Goal: Task Accomplishment & Management: Manage account settings

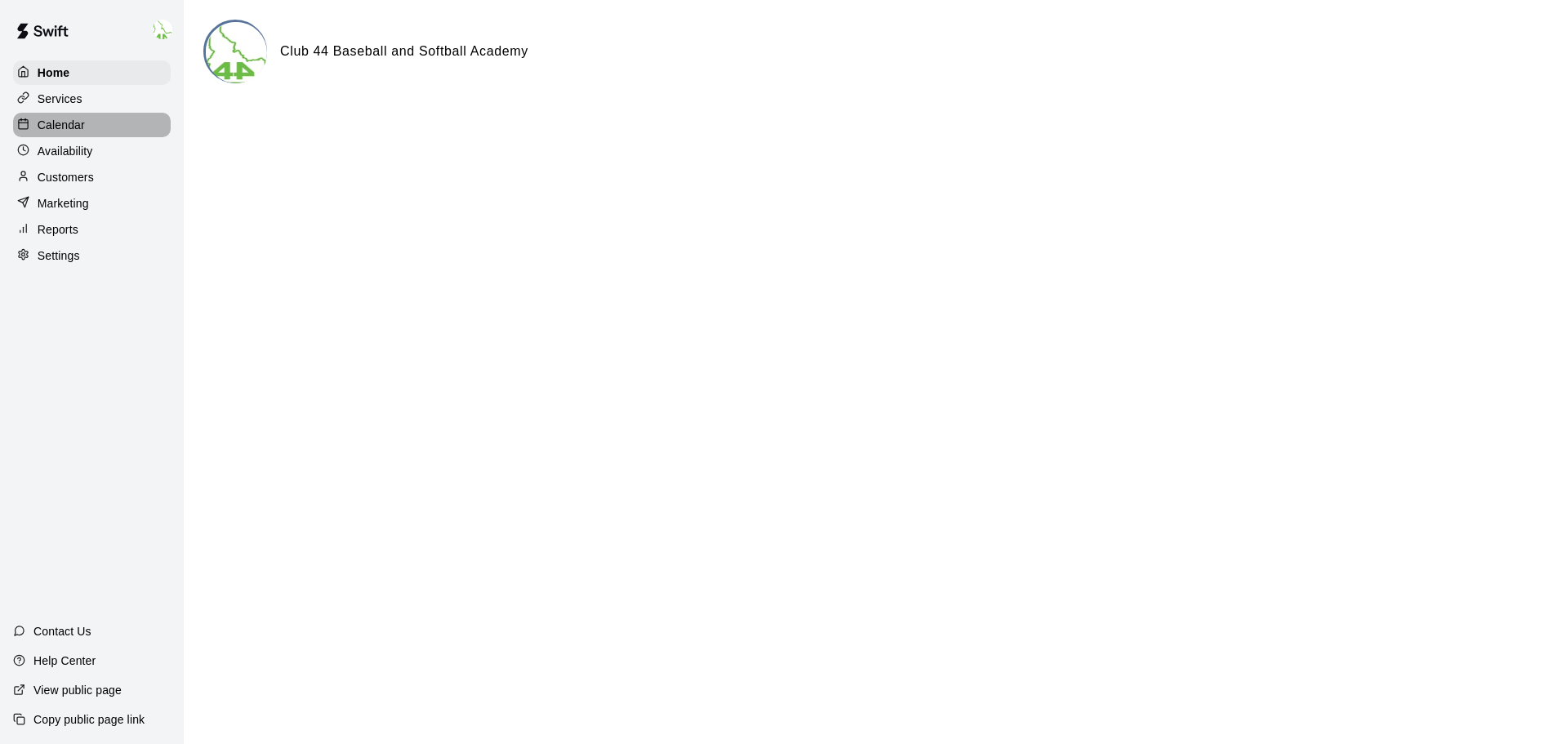
click at [94, 118] on div "Calendar" at bounding box center [92, 124] width 158 height 24
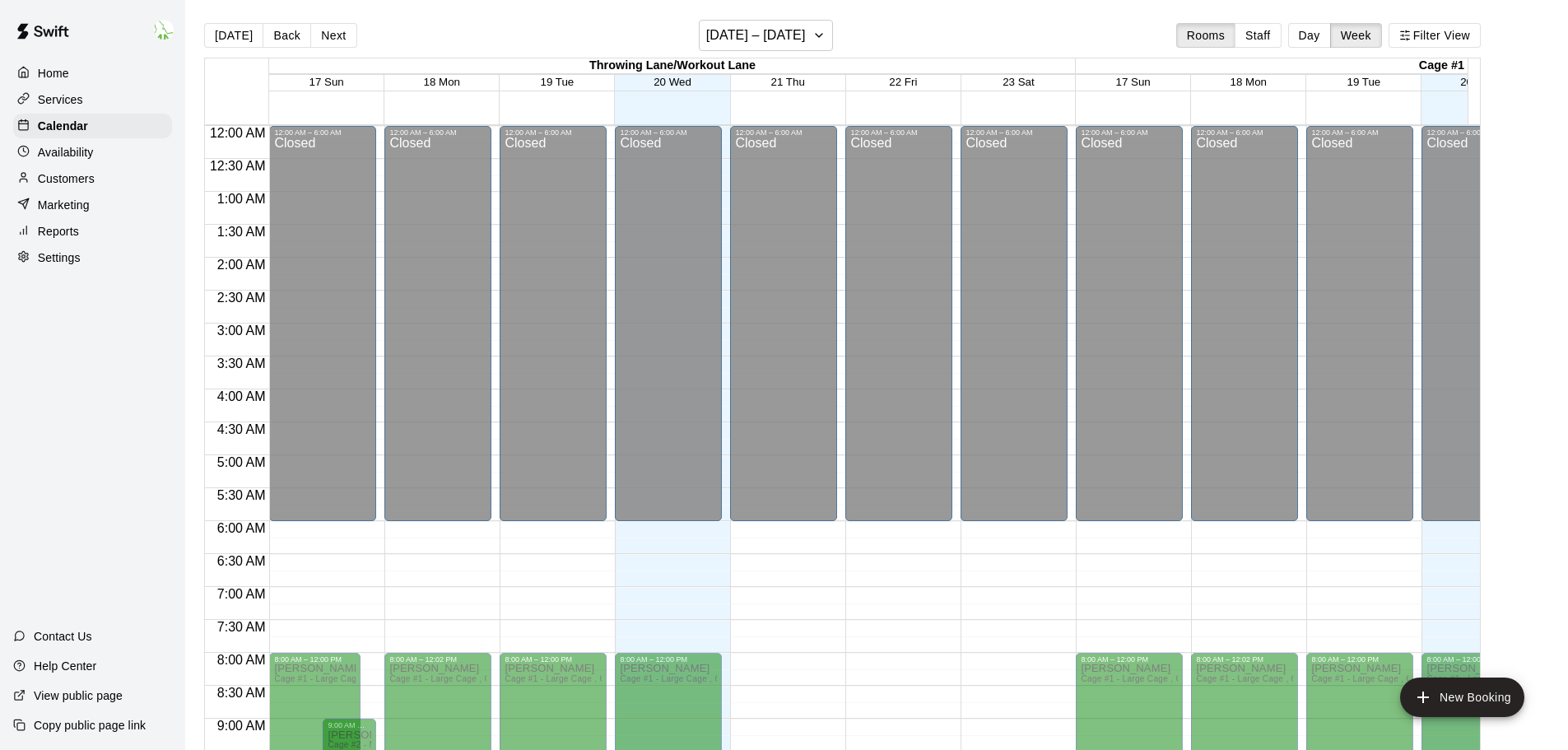
scroll to position [521, 0]
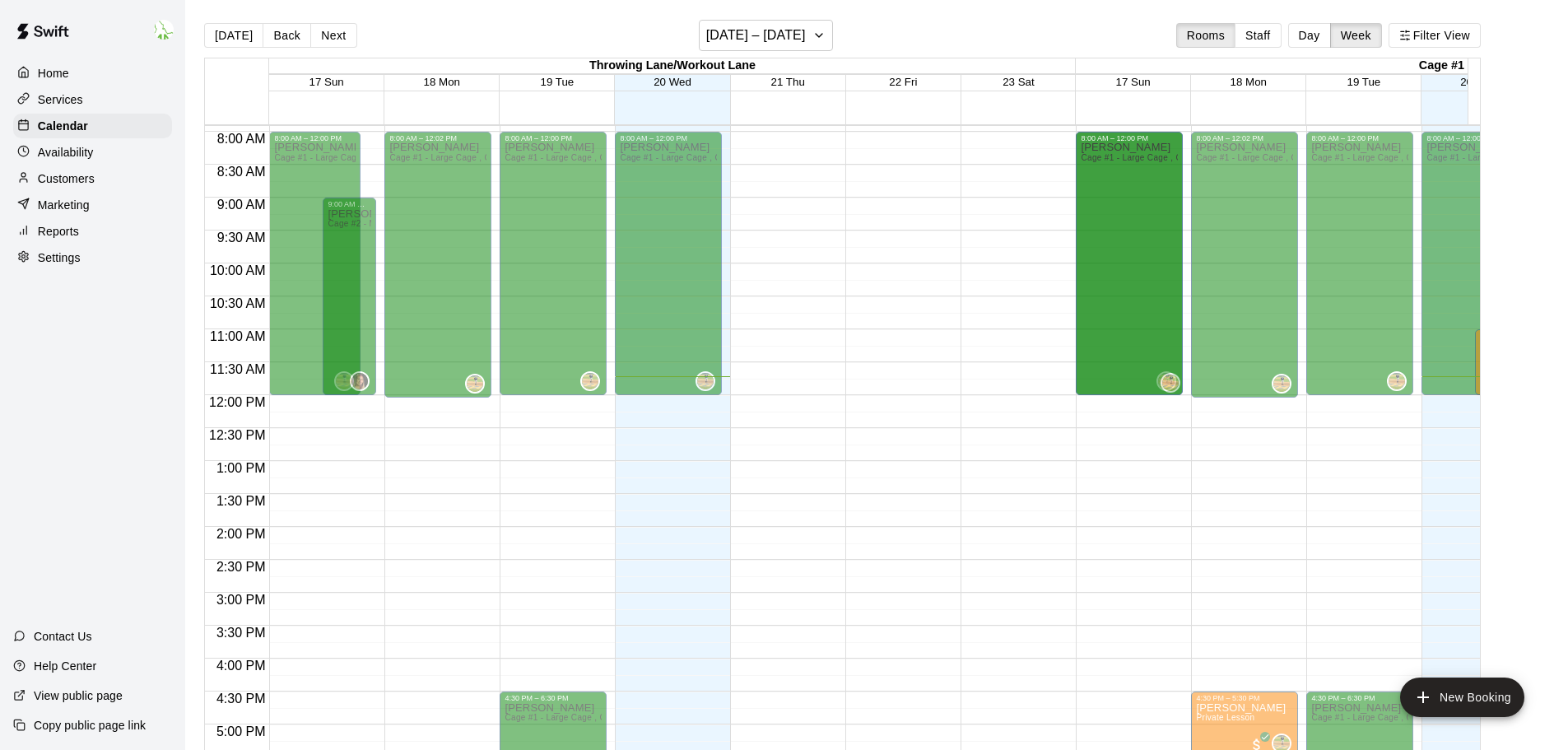
drag, startPoint x: 1027, startPoint y: 398, endPoint x: 887, endPoint y: 393, distance: 140.1
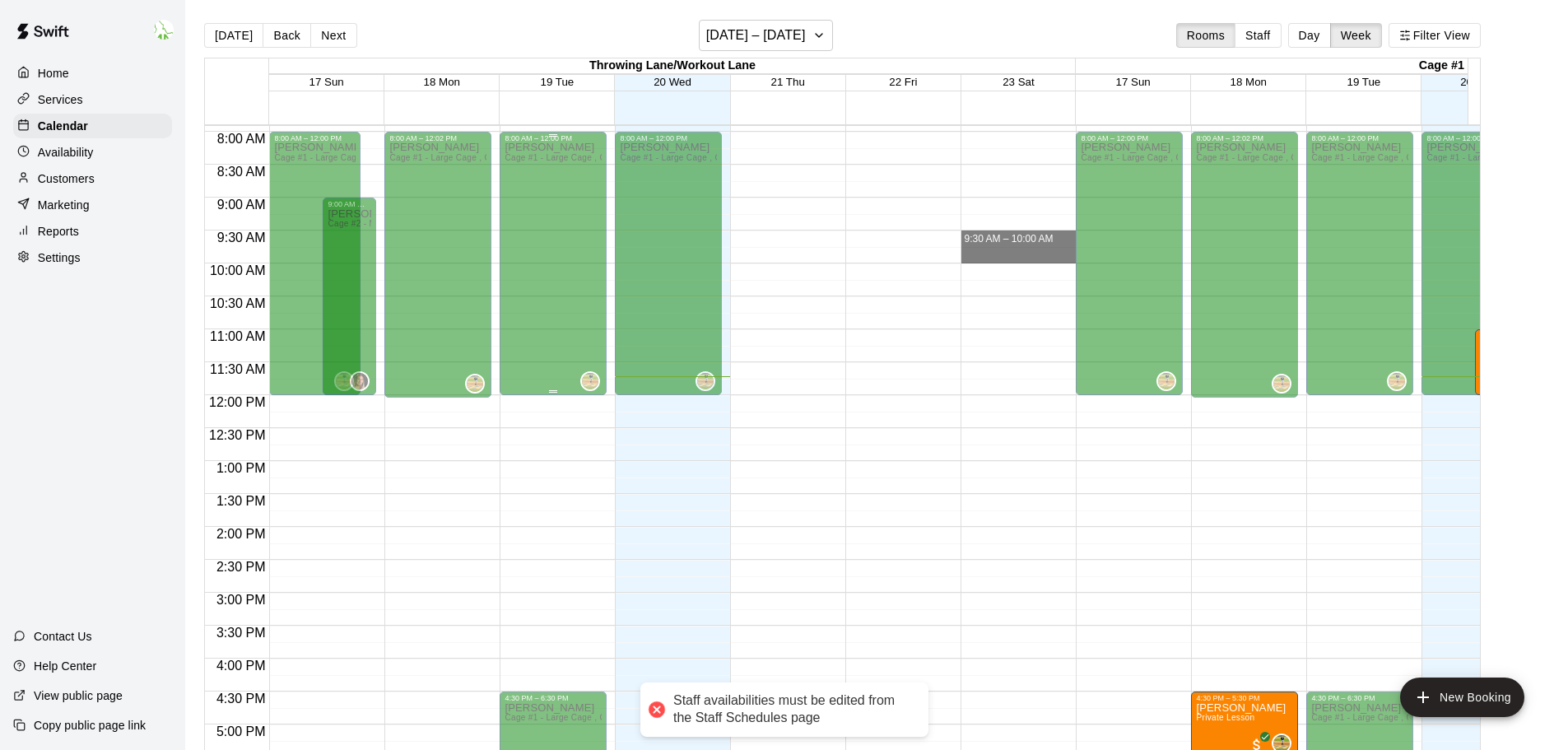
drag, startPoint x: 965, startPoint y: 235, endPoint x: 583, endPoint y: 249, distance: 382.3
click at [569, 258] on div "12:00 AM 12:30 AM 1:00 AM 1:30 AM 2:00 AM 2:30 AM 3:00 AM 3:30 AM 4:00 AM 4:30 …" at bounding box center [842, 446] width 1275 height 645
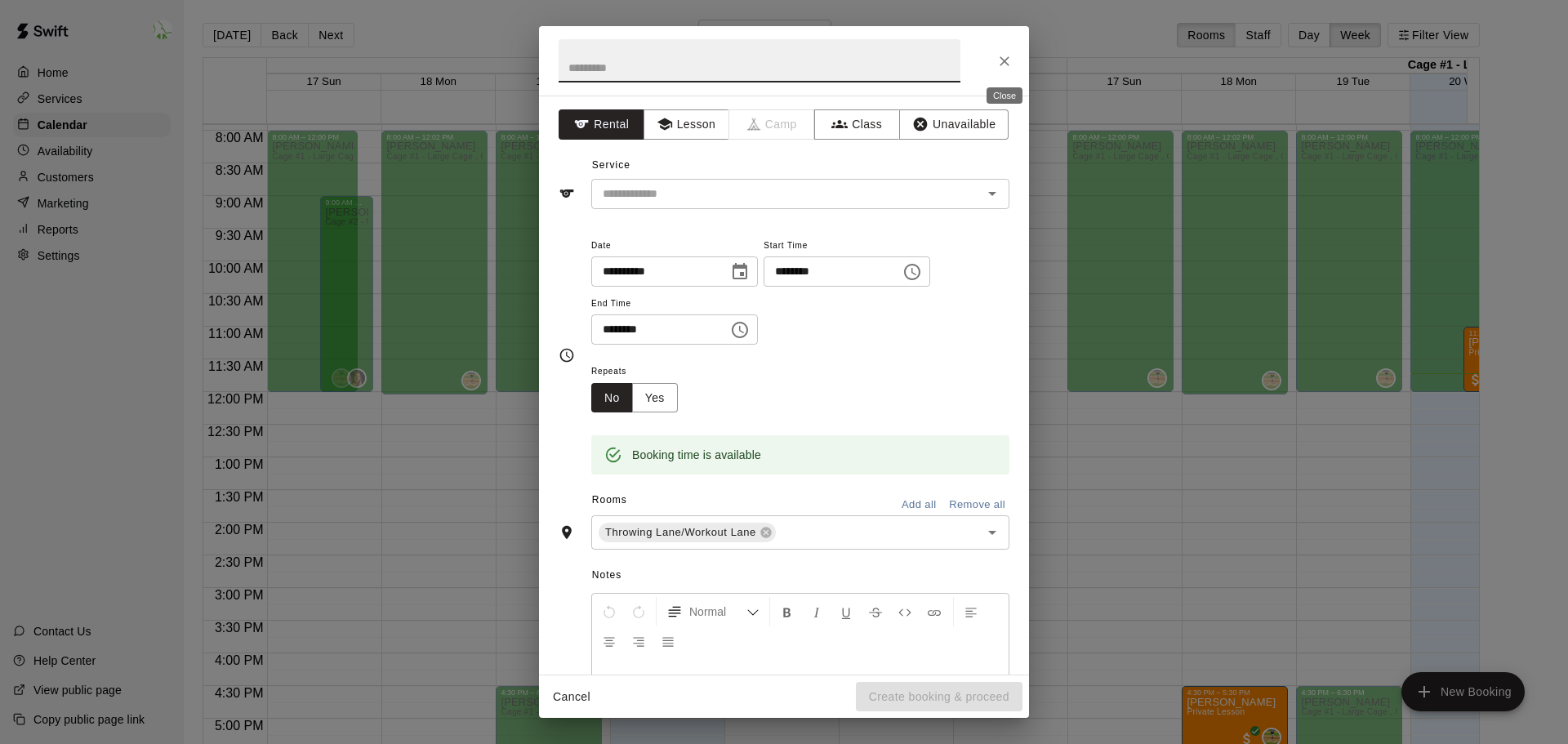
click at [1015, 58] on button "Close" at bounding box center [1004, 61] width 29 height 29
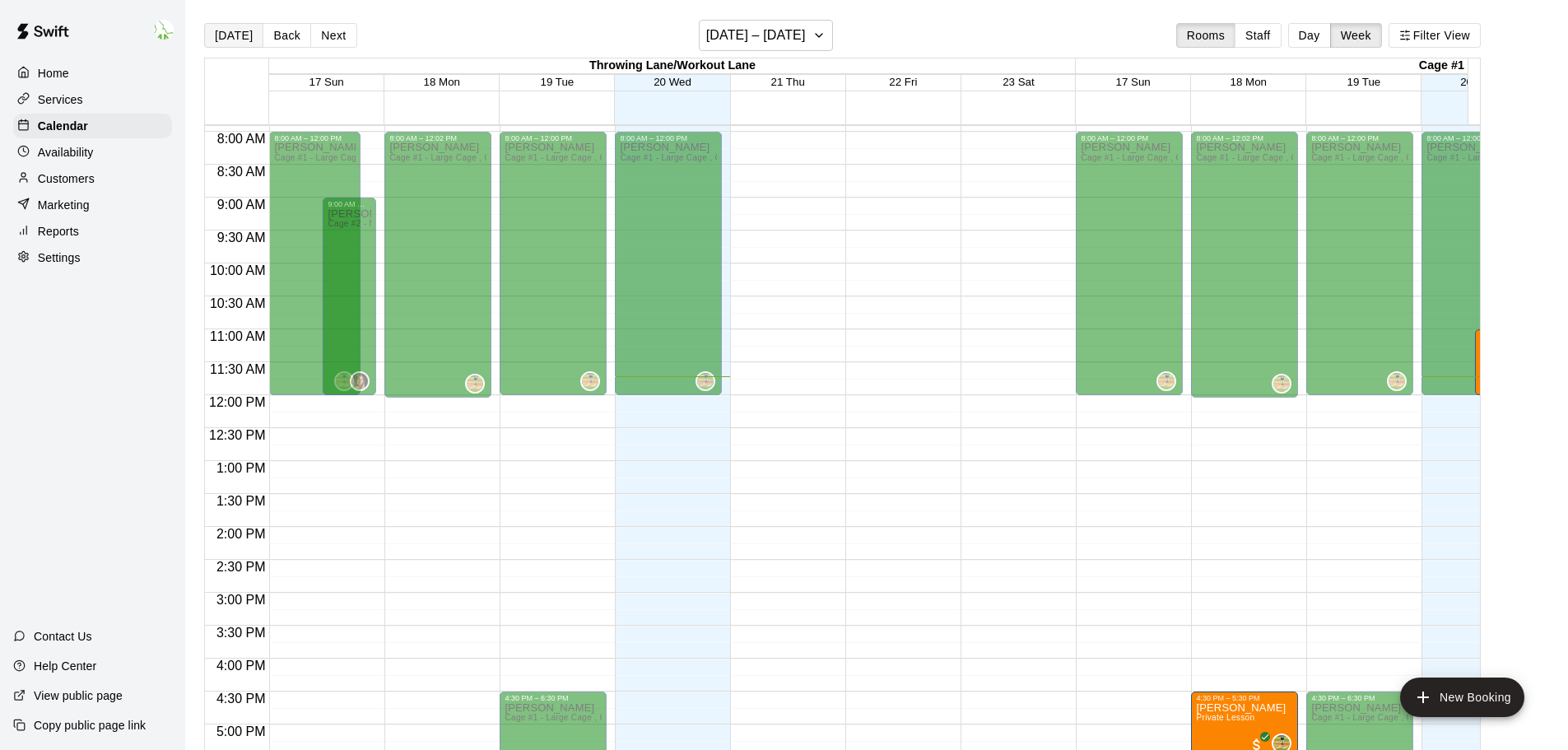
drag, startPoint x: 240, startPoint y: 33, endPoint x: 231, endPoint y: 34, distance: 9.1
click at [235, 37] on button "[DATE]" at bounding box center [234, 34] width 60 height 24
click at [216, 38] on button "[DATE]" at bounding box center [234, 34] width 60 height 24
click at [813, 33] on icon "button" at bounding box center [819, 35] width 13 height 20
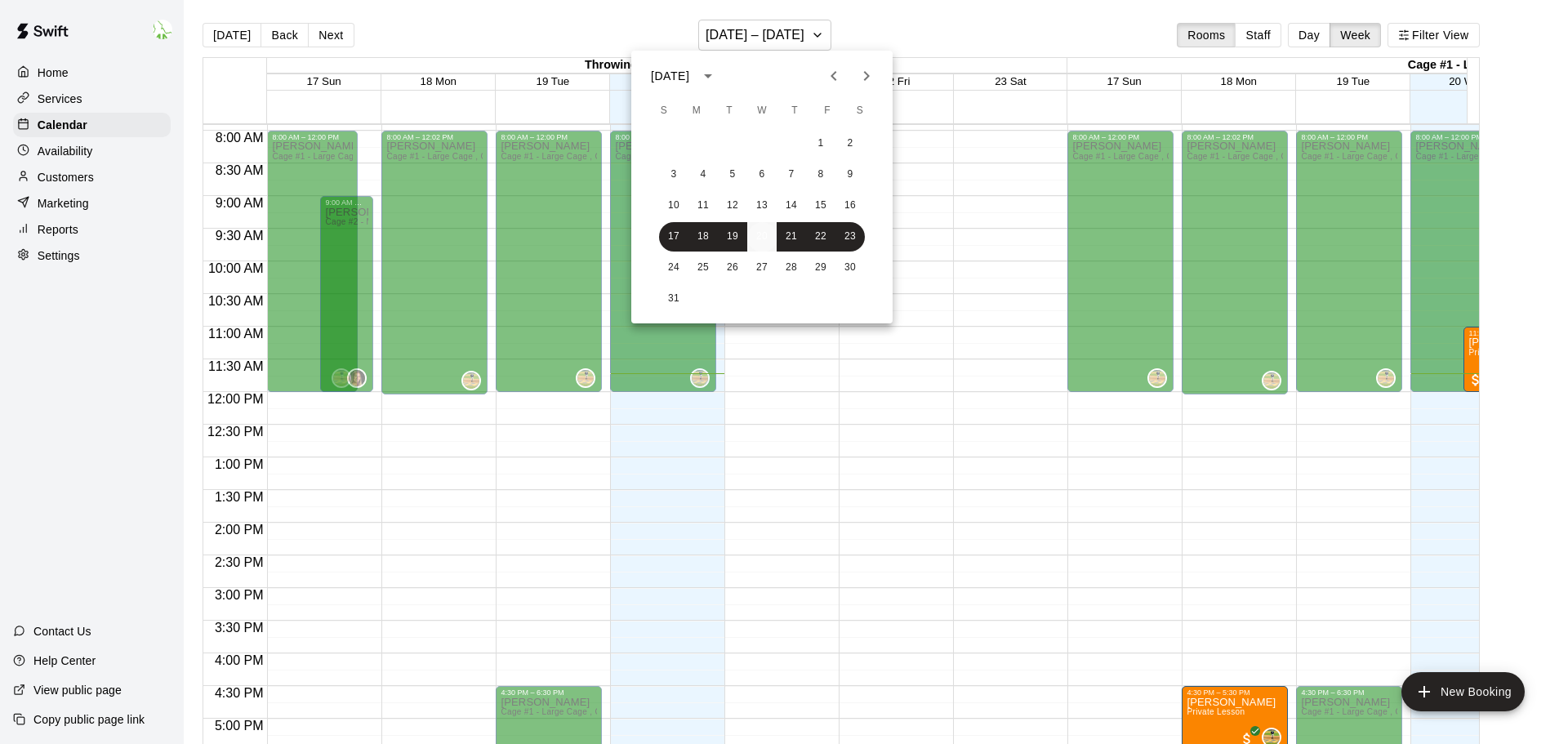
click at [767, 232] on button "20" at bounding box center [761, 236] width 29 height 29
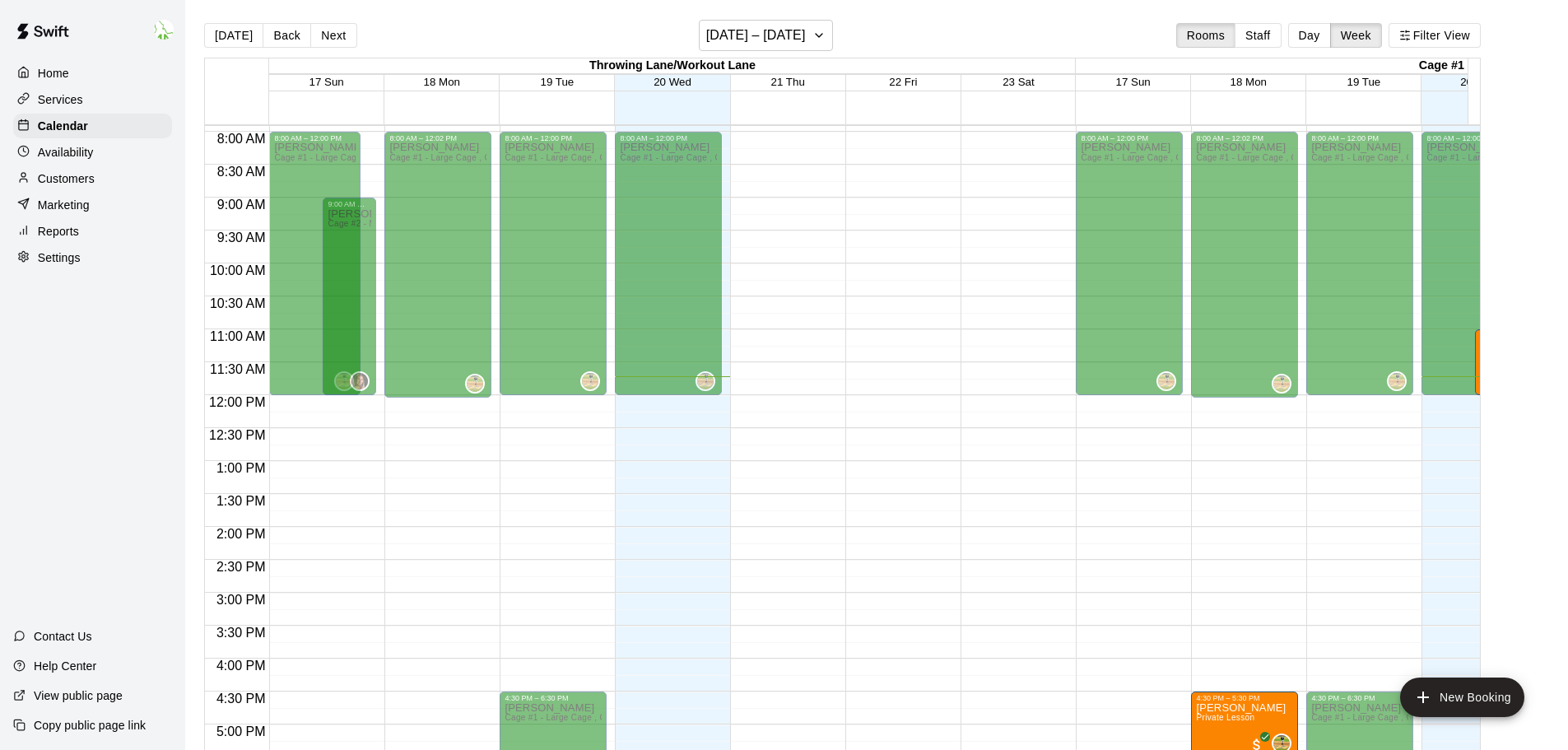
click at [103, 182] on div "Customers" at bounding box center [92, 178] width 159 height 24
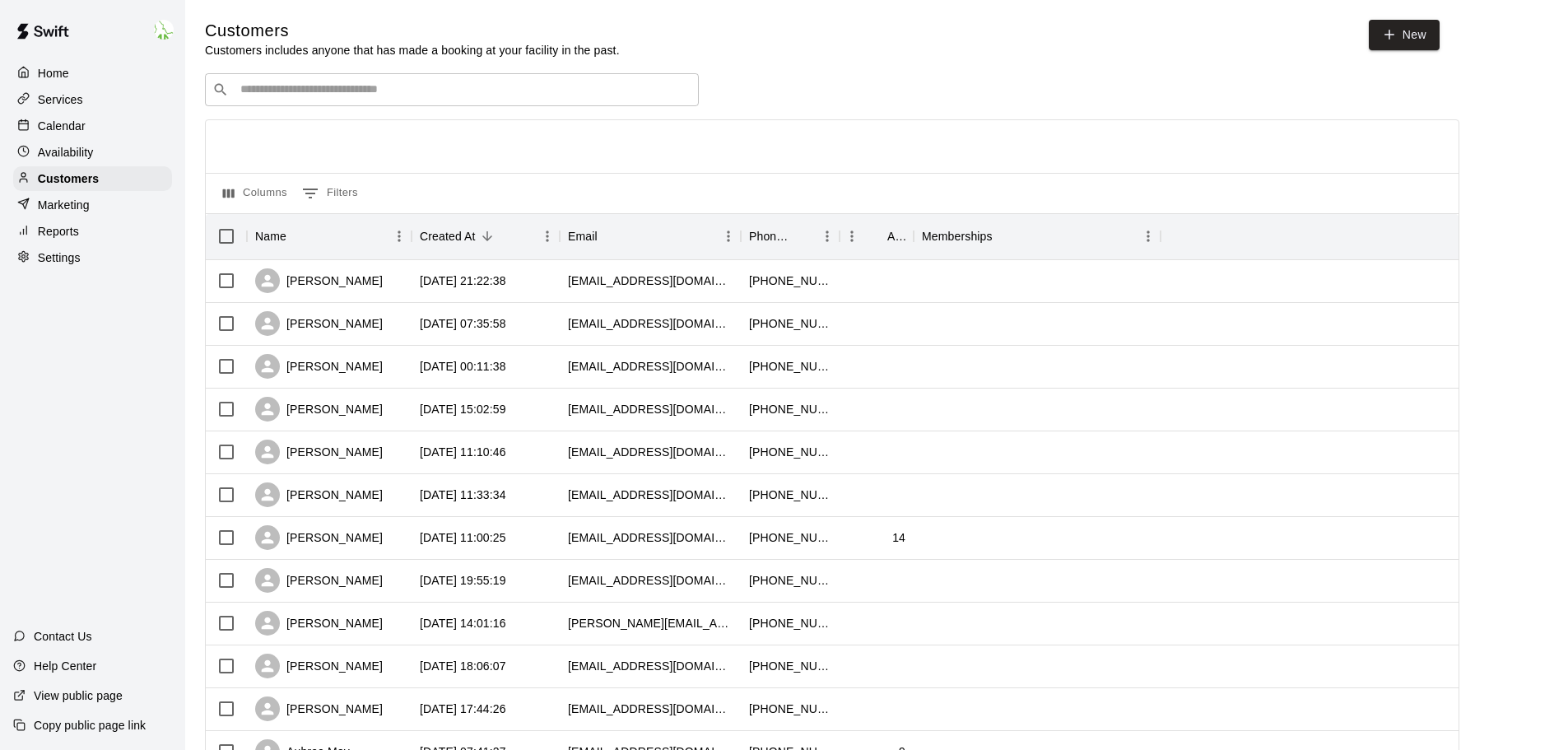
click at [520, 98] on input "Search customers by name or email" at bounding box center [463, 90] width 456 height 17
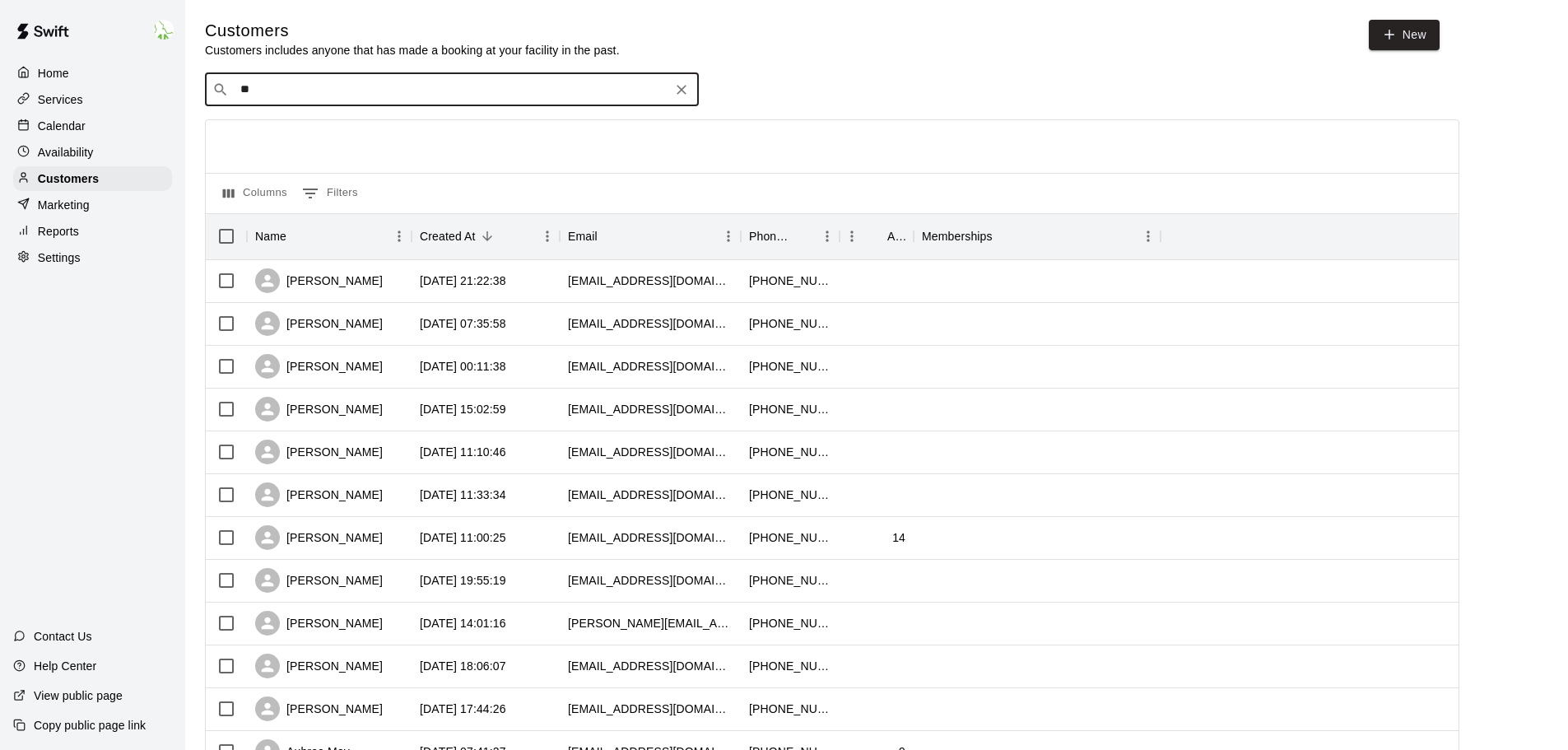
type input "***"
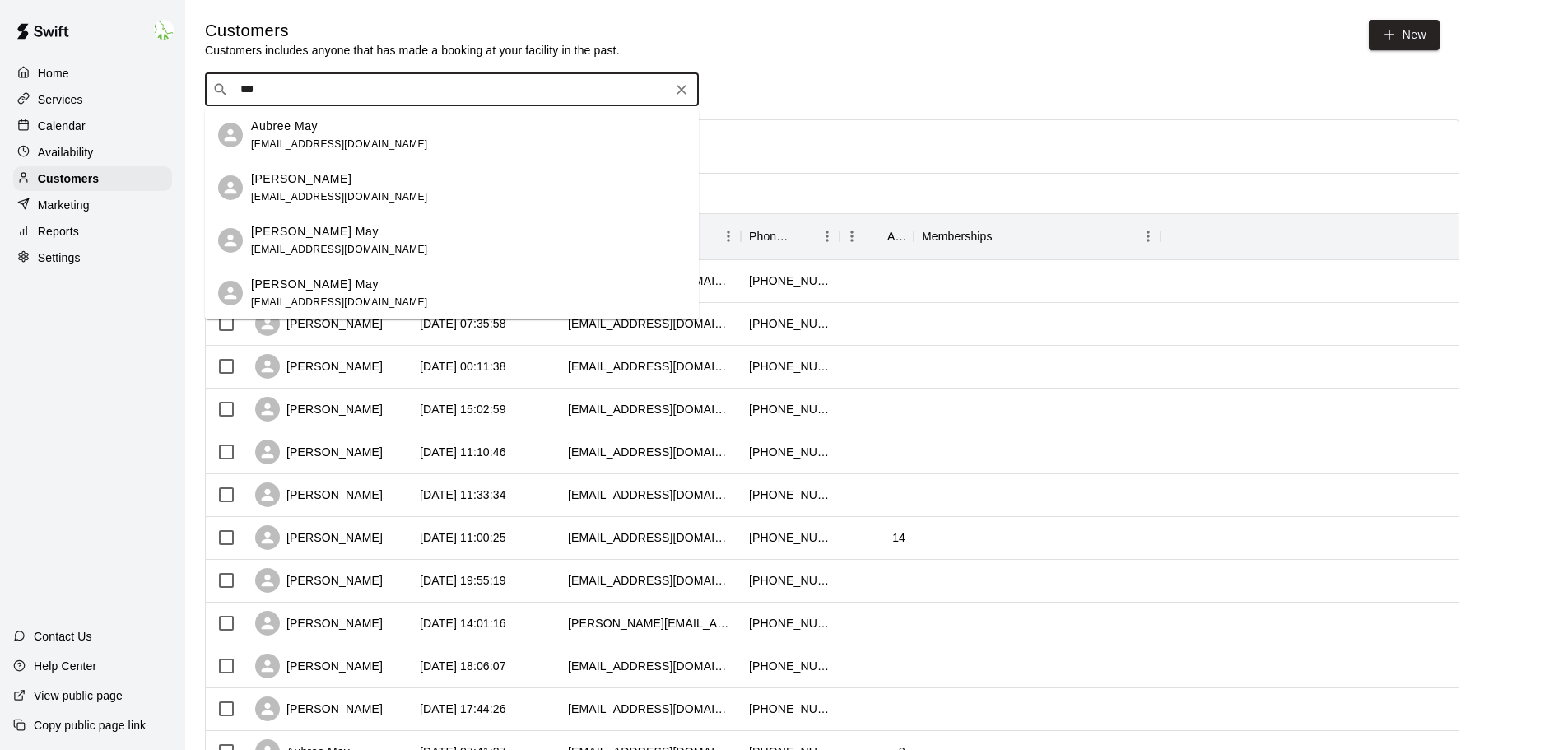
click at [466, 138] on div "Aubree May [EMAIL_ADDRESS][DOMAIN_NAME]" at bounding box center [468, 135] width 434 height 35
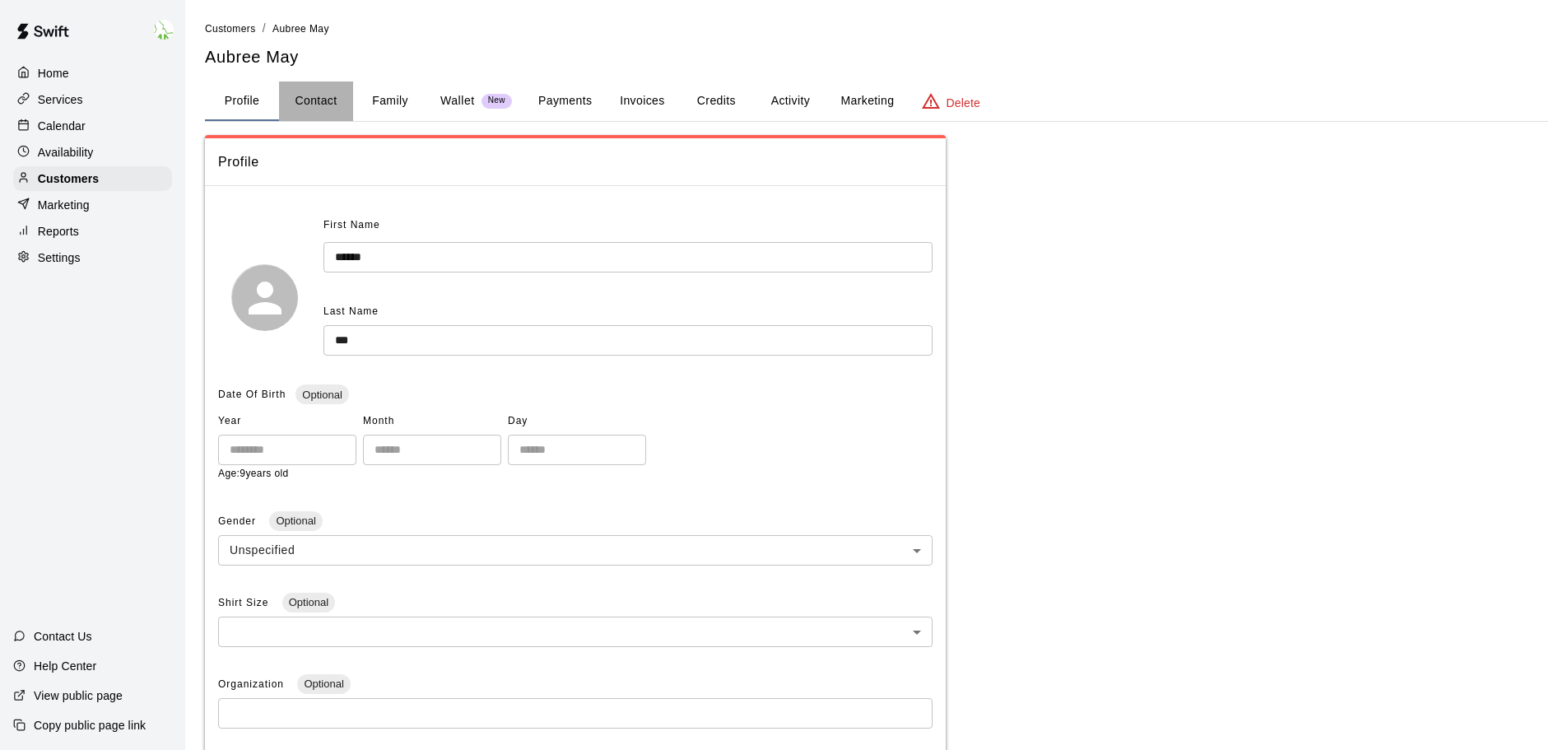
click at [330, 92] on button "Contact" at bounding box center [316, 101] width 74 height 40
select select "**"
